Goal: Transaction & Acquisition: Purchase product/service

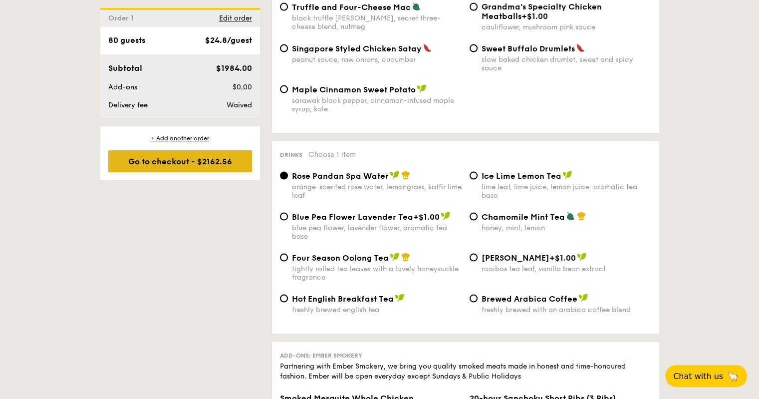
scroll to position [2025, 0]
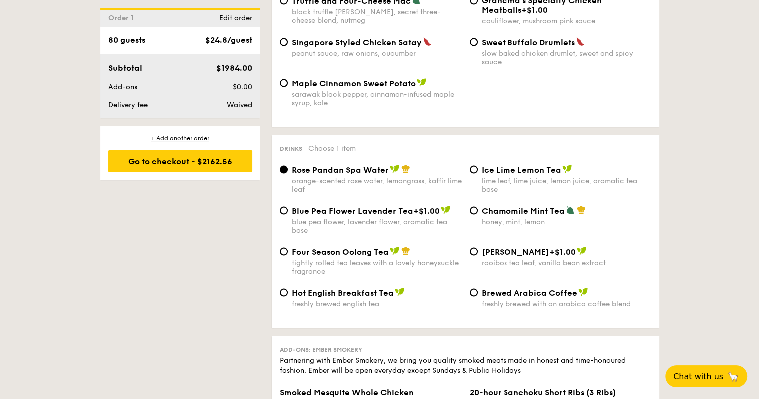
select select
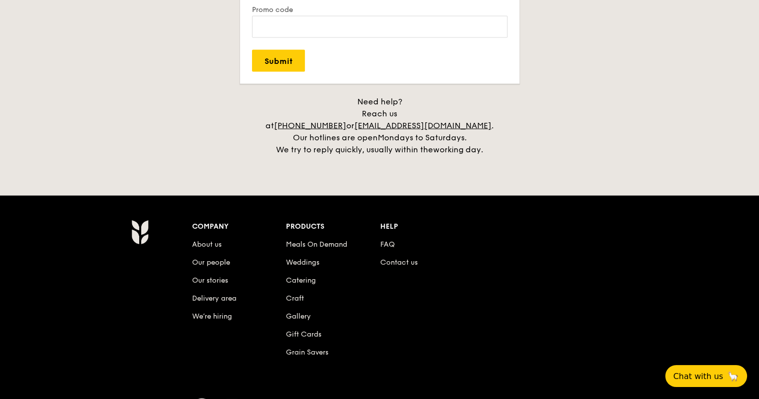
scroll to position [191, 0]
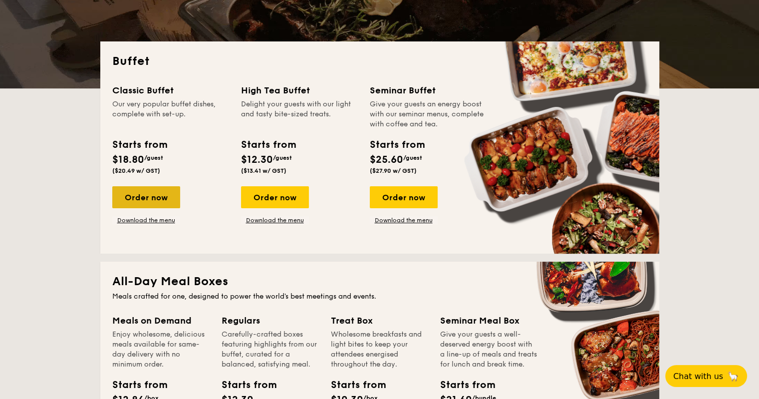
click at [162, 200] on div "Order now" at bounding box center [146, 197] width 68 height 22
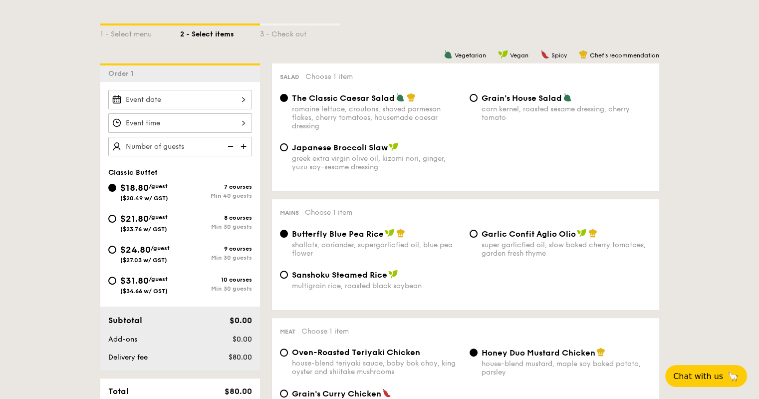
scroll to position [250, 0]
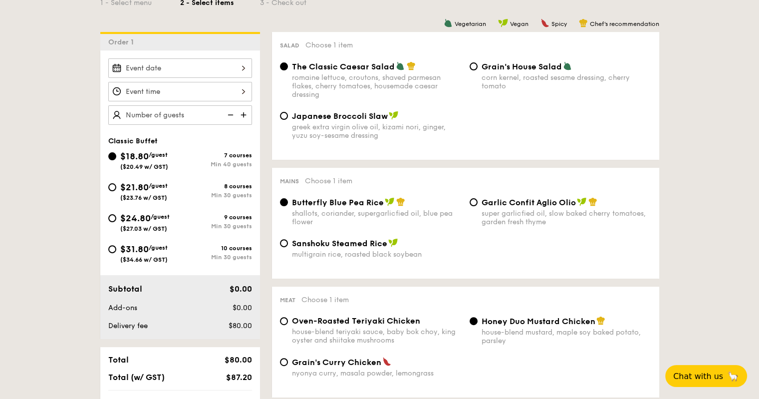
click at [126, 219] on span "$24.80" at bounding box center [135, 218] width 30 height 11
click at [116, 219] on input "$24.80 /guest ($27.03 w/ GST) 9 courses Min 30 guests" at bounding box center [112, 218] width 8 height 8
radio input "true"
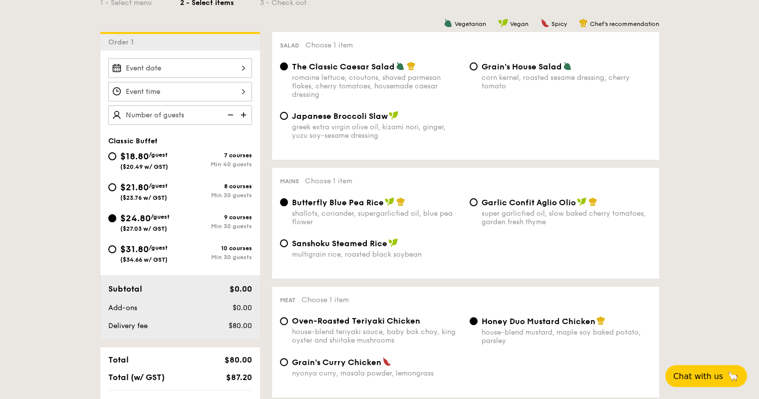
radio input "true"
